Goal: Information Seeking & Learning: Learn about a topic

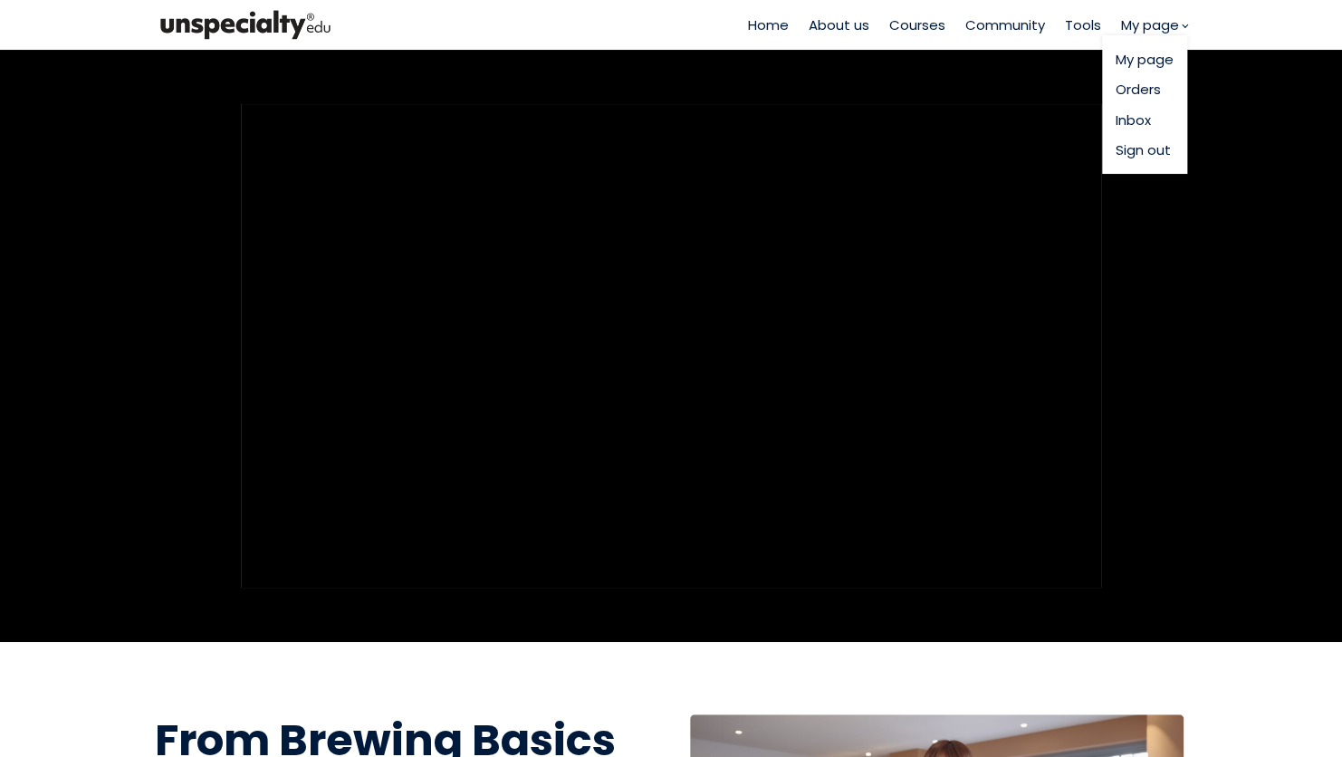
click at [1161, 25] on span "My page" at bounding box center [1150, 24] width 58 height 21
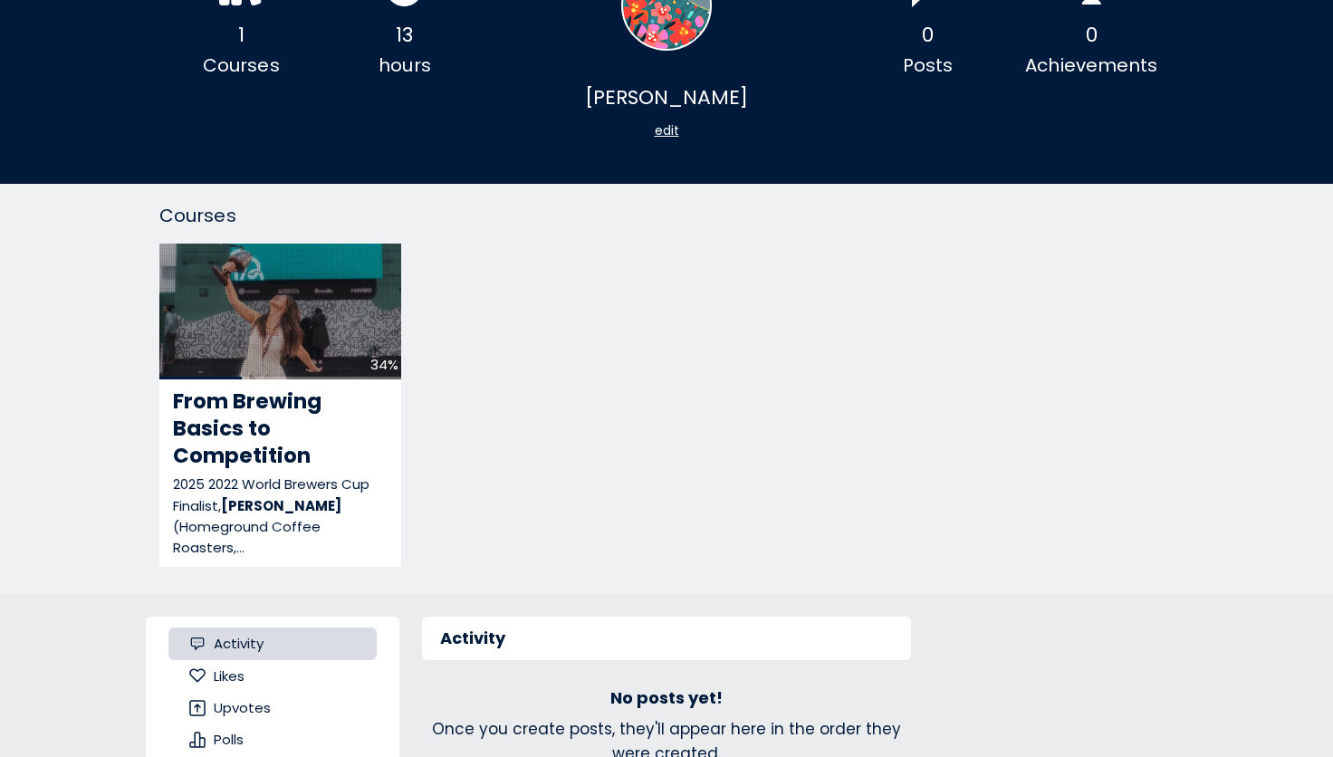
scroll to position [362, 0]
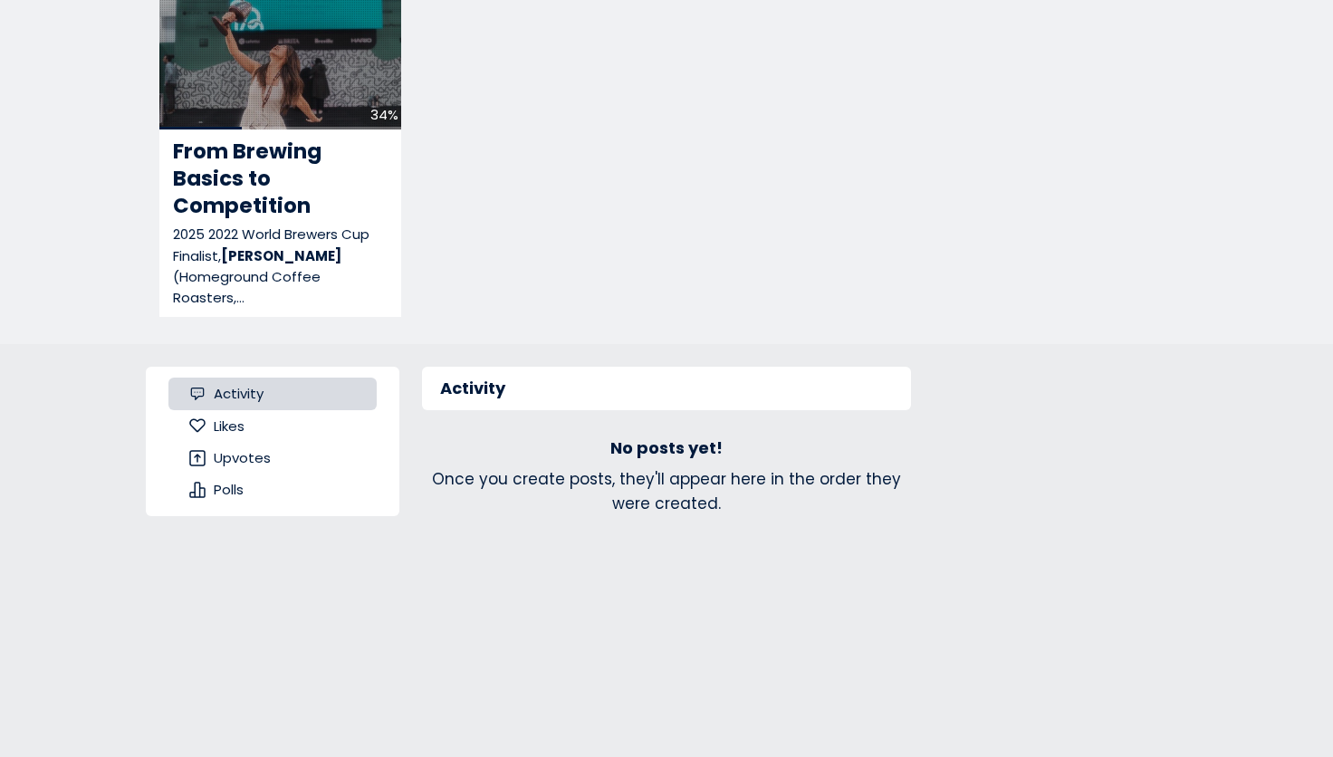
click at [229, 416] on span "Likes" at bounding box center [229, 426] width 31 height 21
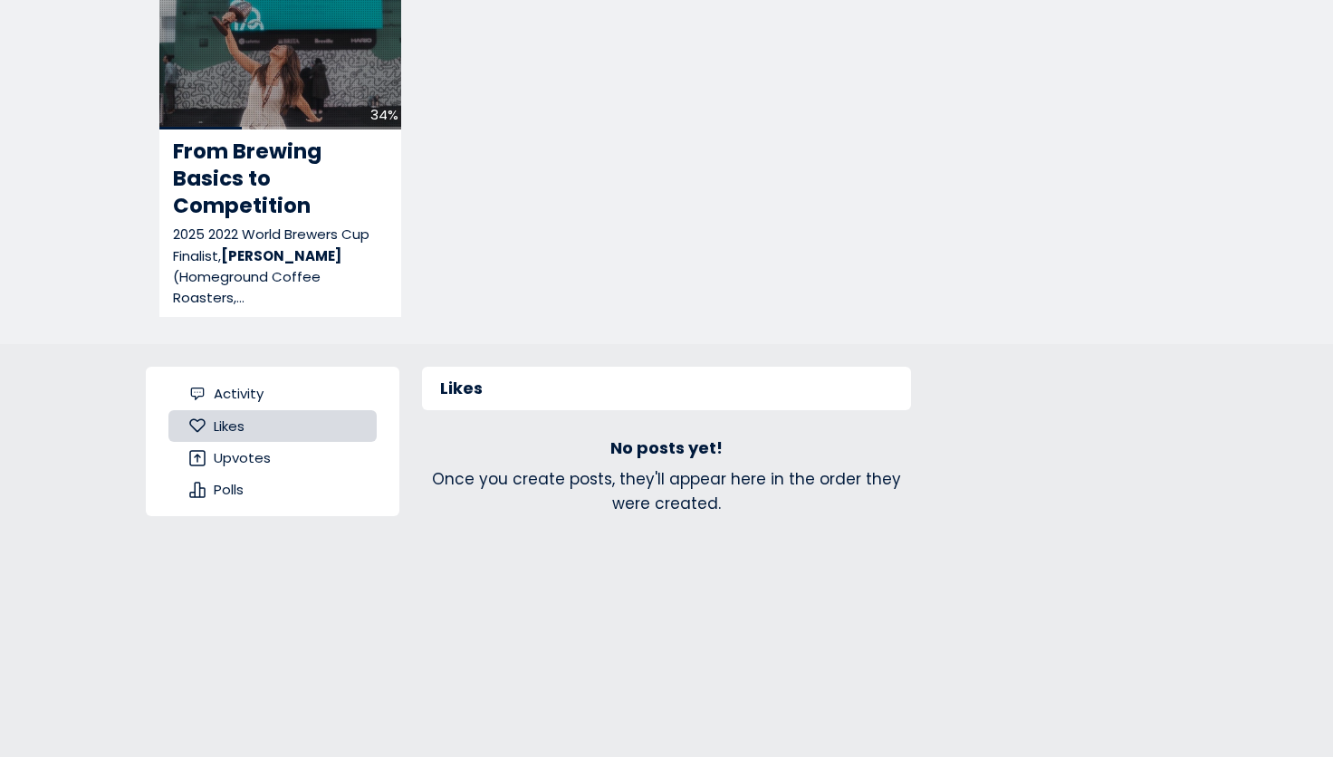
click at [232, 444] on div "Upvotes" at bounding box center [272, 458] width 208 height 32
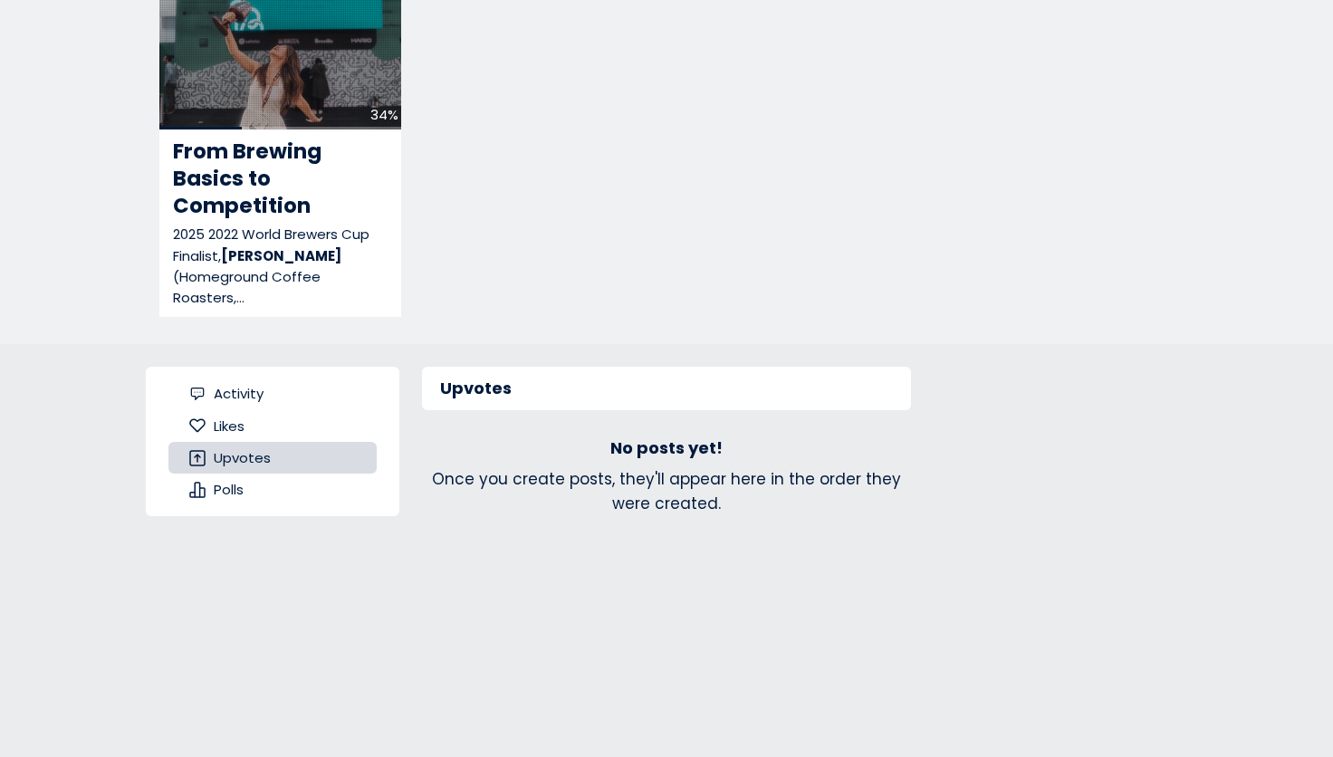
click at [233, 486] on span "Polls" at bounding box center [229, 489] width 30 height 21
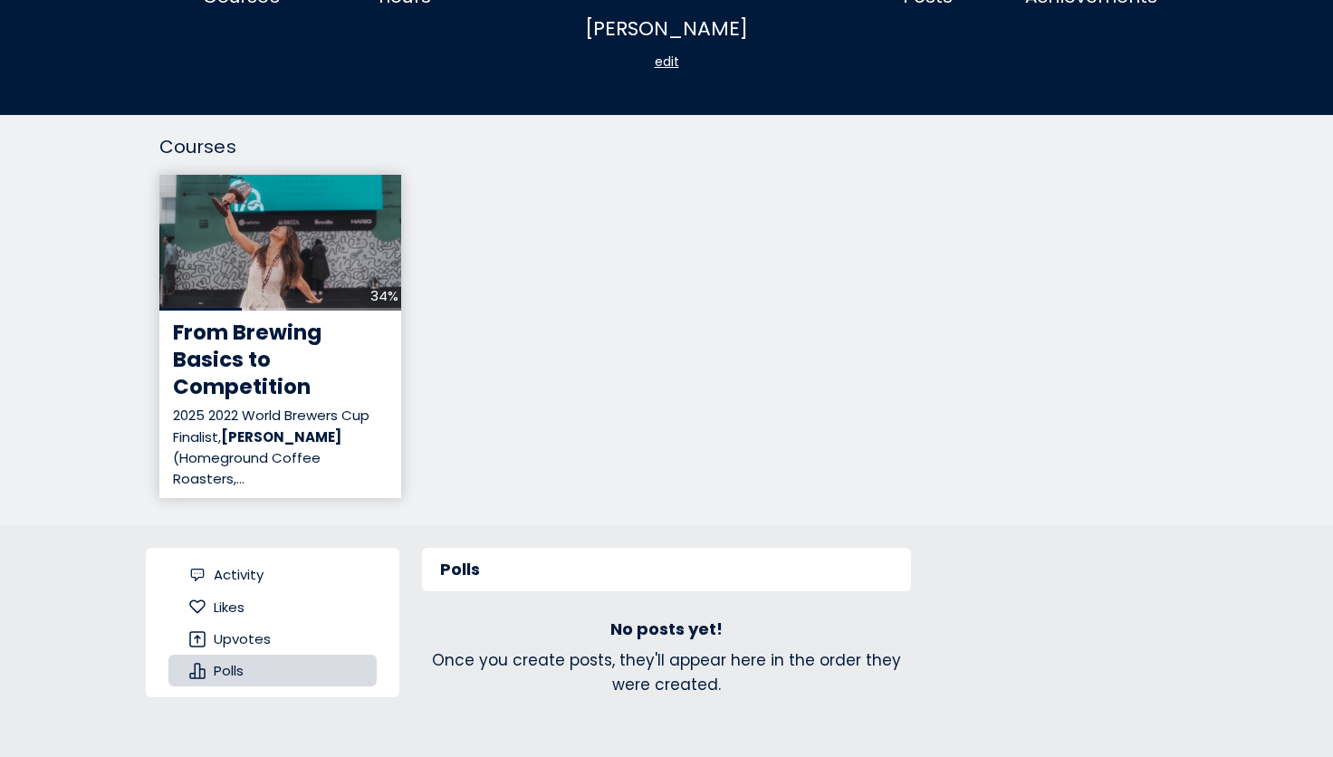
click at [276, 340] on span "From Brewing Basics to Competition" at bounding box center [247, 359] width 148 height 83
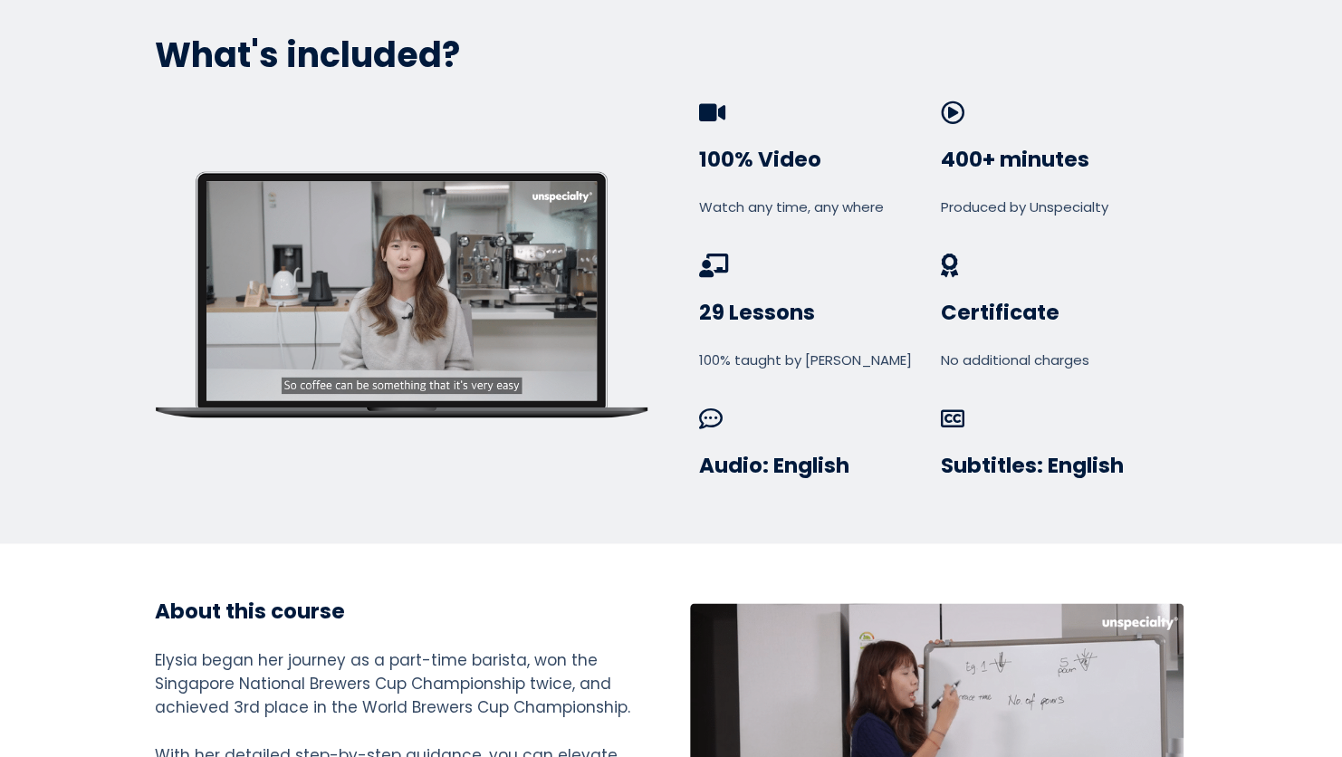
scroll to position [634, 0]
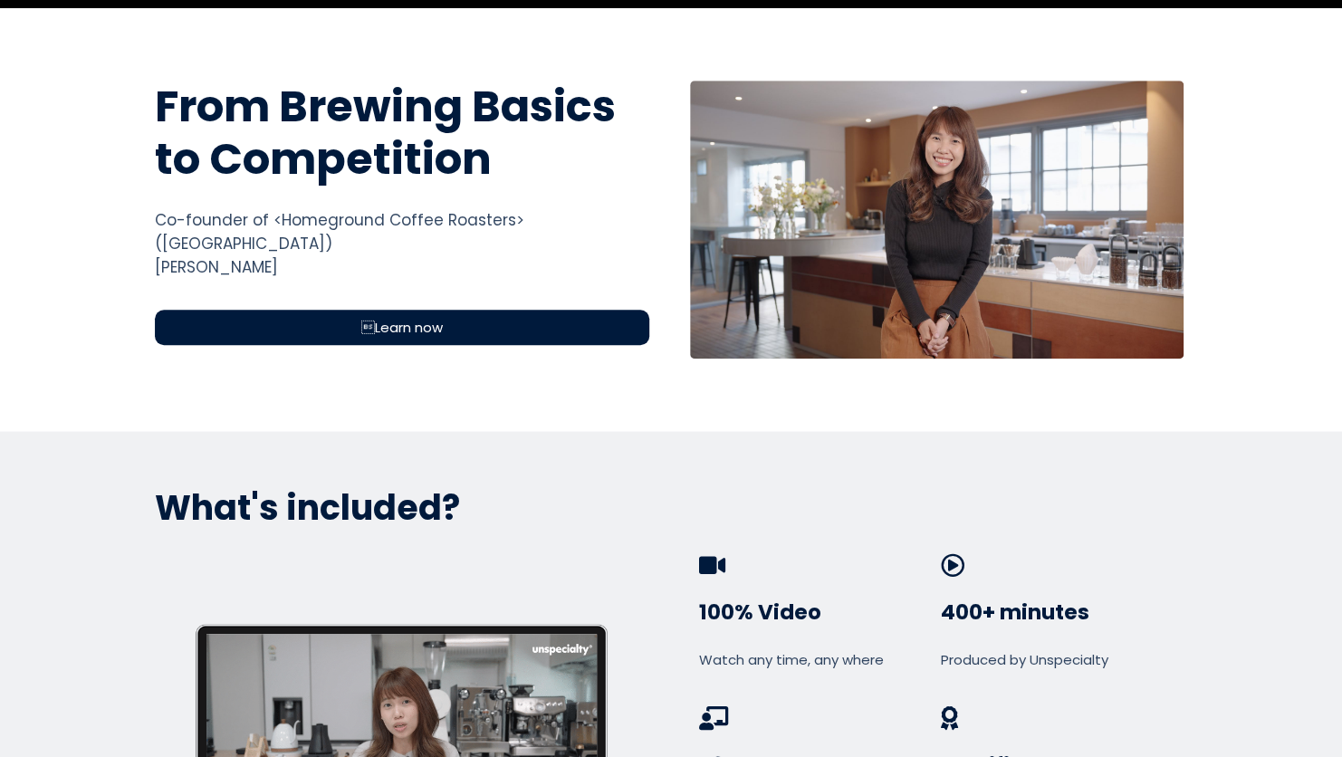
click at [428, 317] on span "Learn now" at bounding box center [401, 327] width 81 height 21
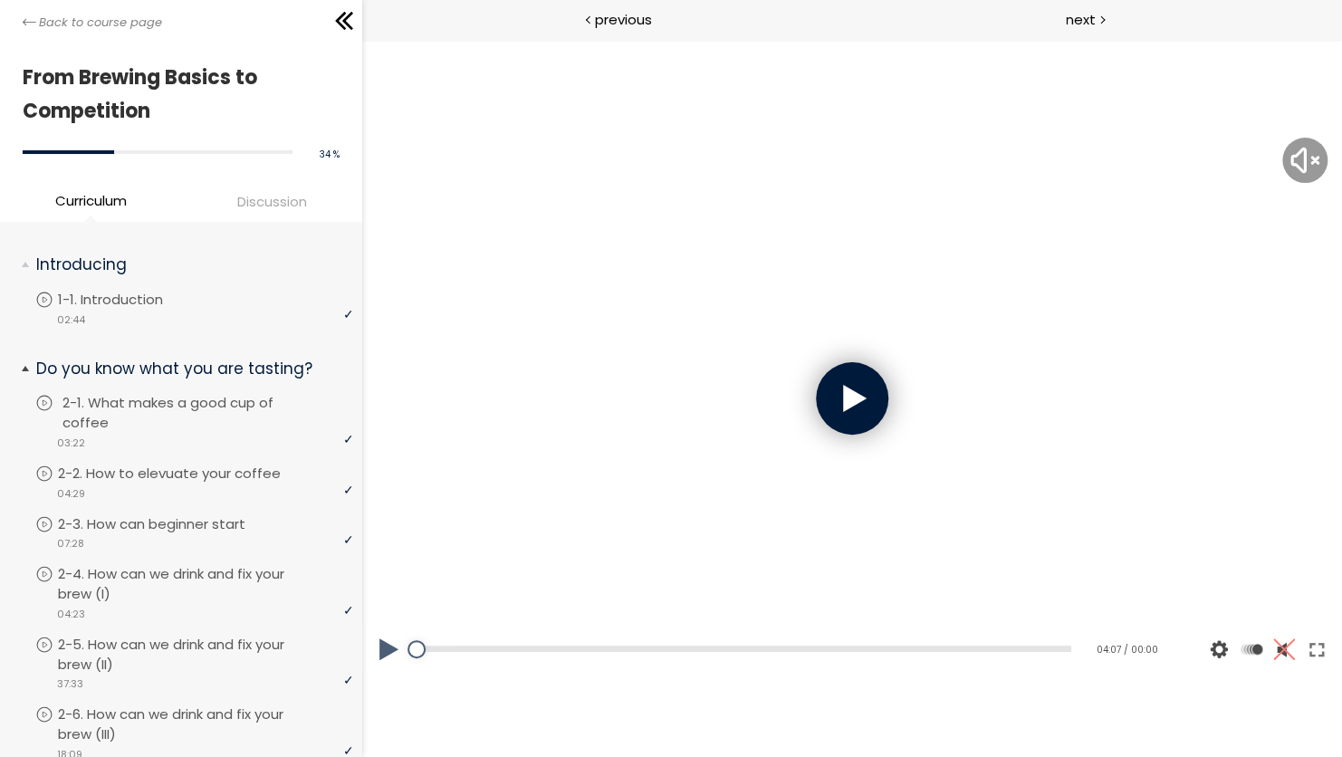
click at [124, 430] on p "2-1. What makes a good cup of coffee" at bounding box center [209, 413] width 295 height 40
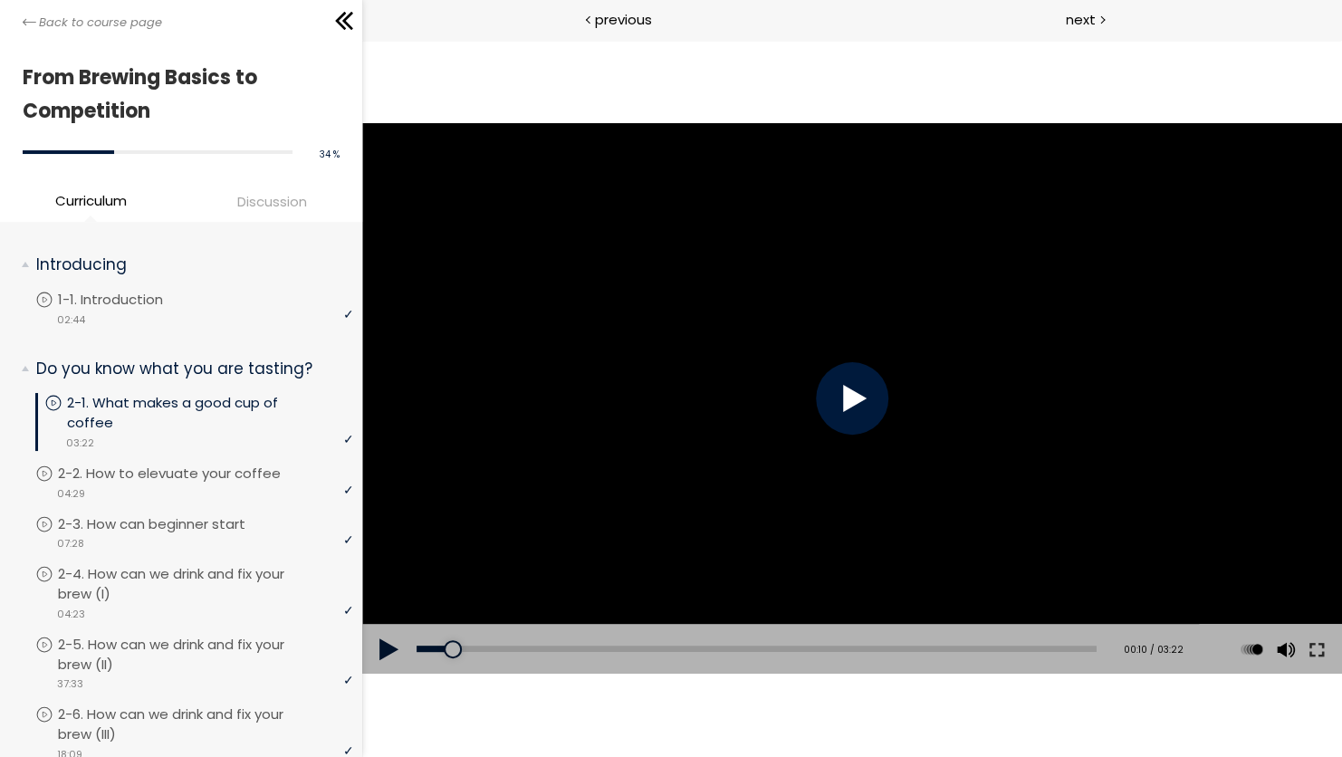
click at [865, 408] on div at bounding box center [852, 398] width 72 height 72
drag, startPoint x: 444, startPoint y: 646, endPoint x: 406, endPoint y: 635, distance: 39.5
click at [401, 649] on div "Add chapter 00:06 00:06 / 03:22 Subtitles None Auto x 2 x 1.5 x 1.25 x 1 x 0.75…" at bounding box center [852, 649] width 980 height 51
click at [288, 204] on span "Discussion" at bounding box center [272, 201] width 70 height 21
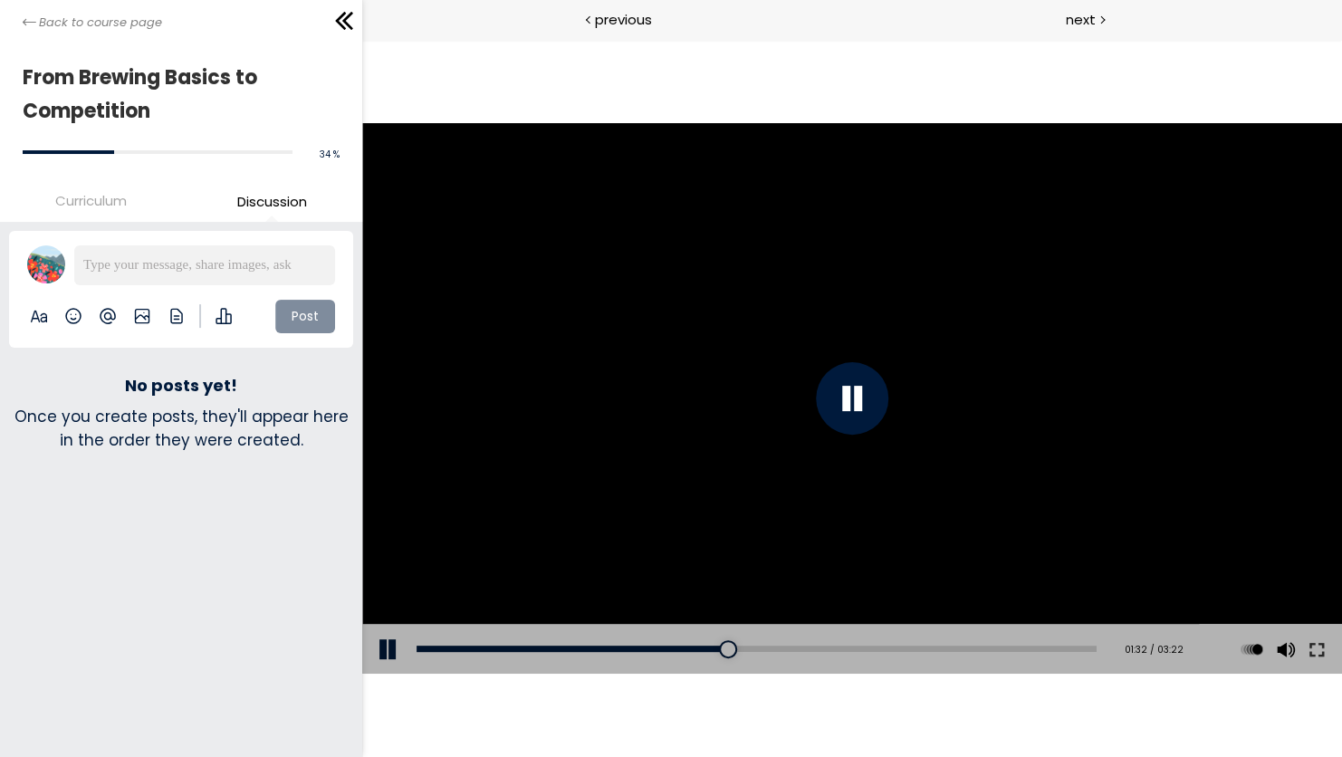
click at [1052, 89] on div "Click for sound @keyframes VOLUME_SMALL_WAVE_FLASH { 0% { opacity: 0; } 33% { o…" at bounding box center [852, 398] width 980 height 717
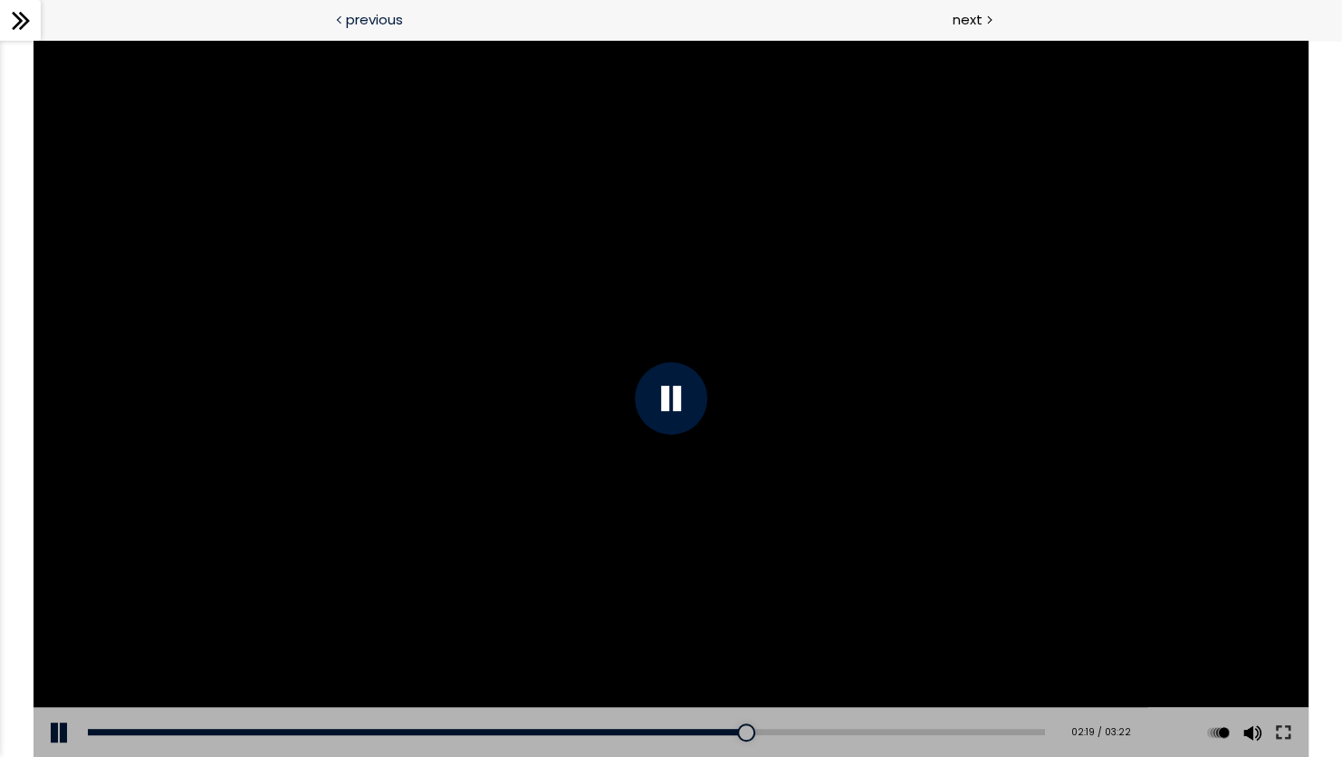
click at [70, 28] on div "previous" at bounding box center [335, 20] width 671 height 41
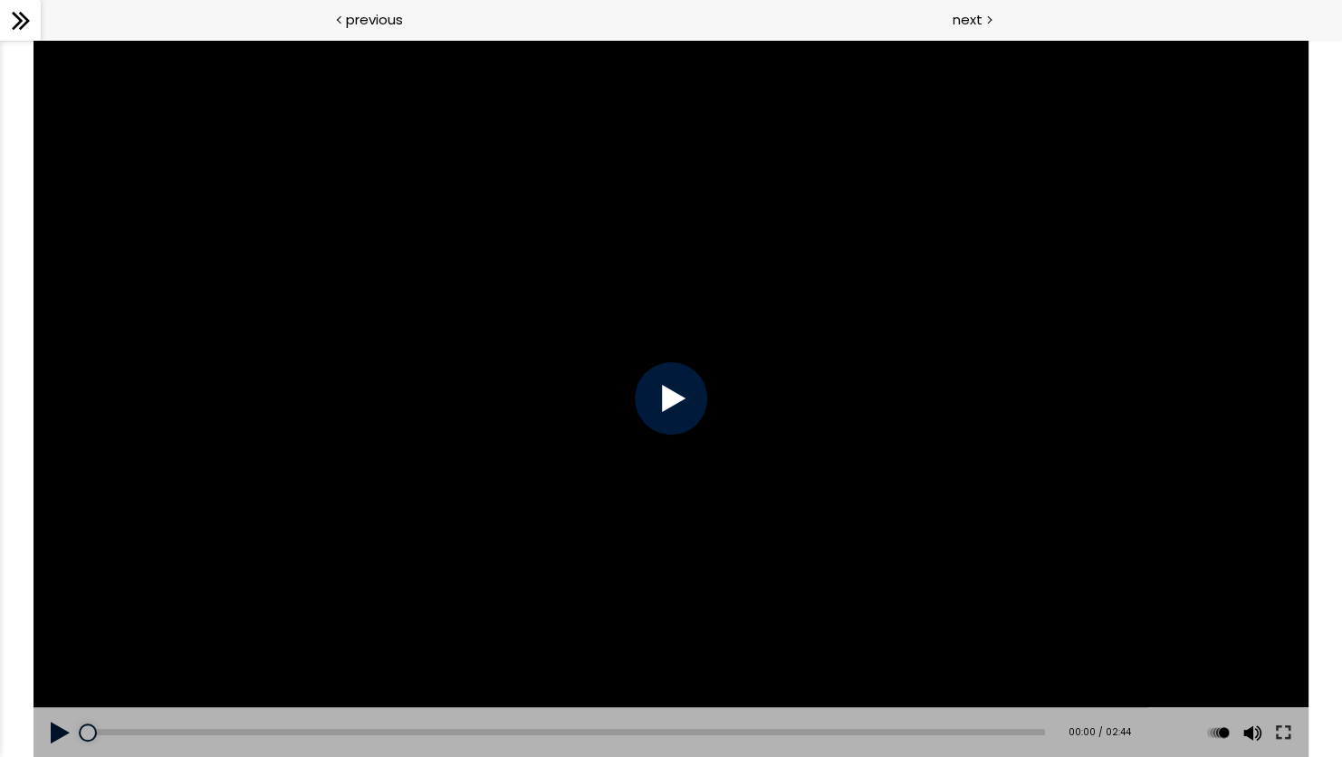
click at [30, 24] on icon at bounding box center [20, 20] width 27 height 27
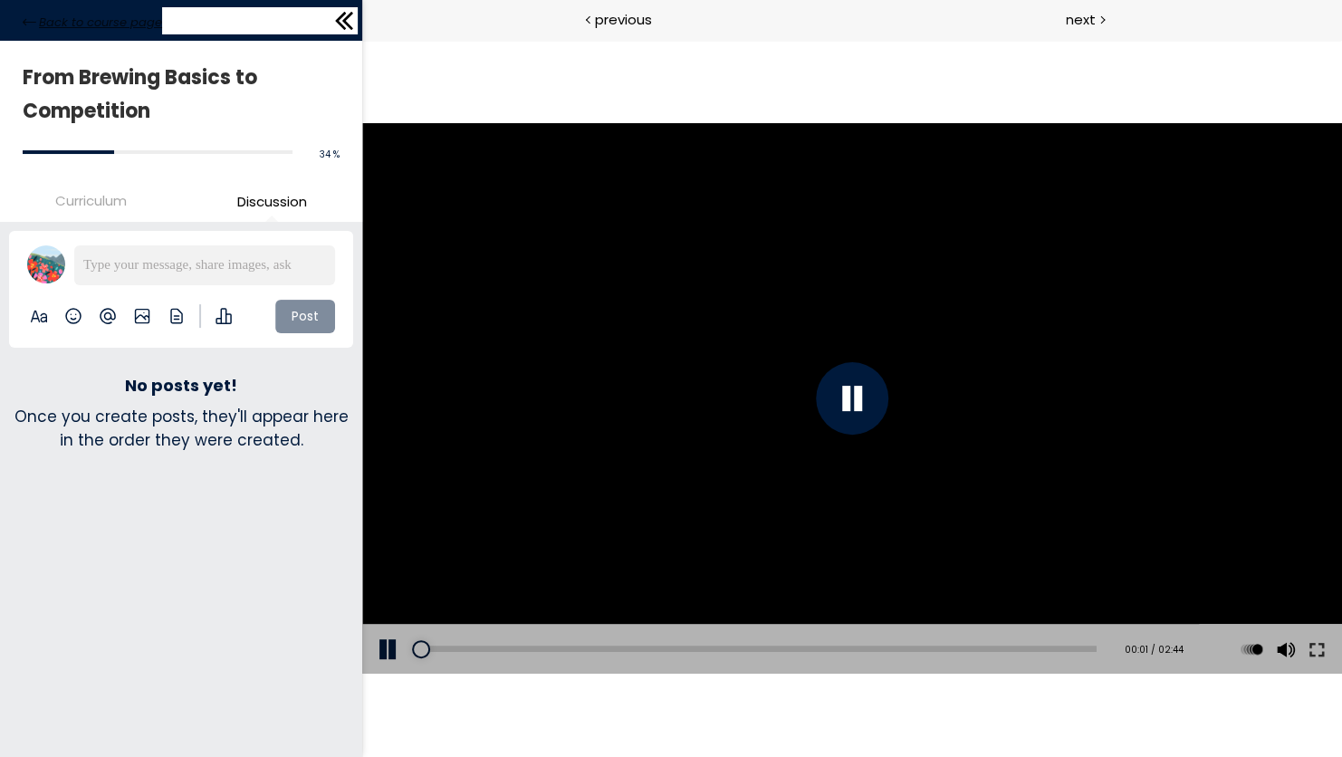
click at [149, 24] on span "Back to course page" at bounding box center [100, 23] width 123 height 18
